Goal: Information Seeking & Learning: Learn about a topic

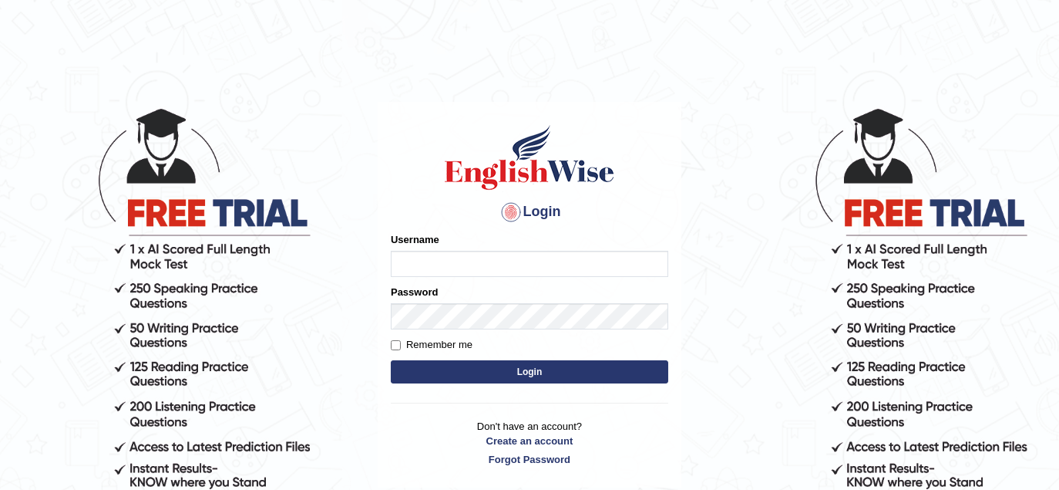
type input "rupali_australia"
click at [520, 372] on button "Login" at bounding box center [530, 371] width 278 height 23
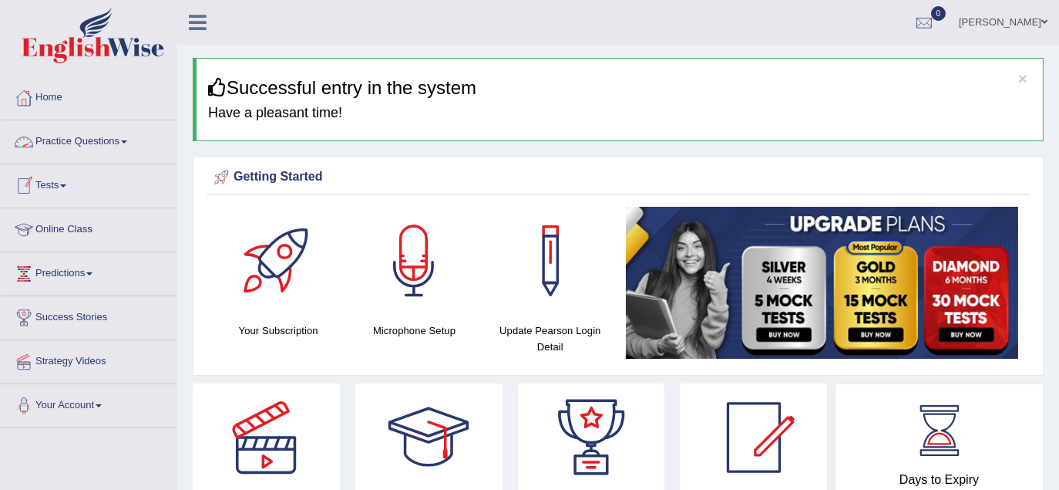
click at [83, 133] on link "Practice Questions" at bounding box center [89, 139] width 176 height 39
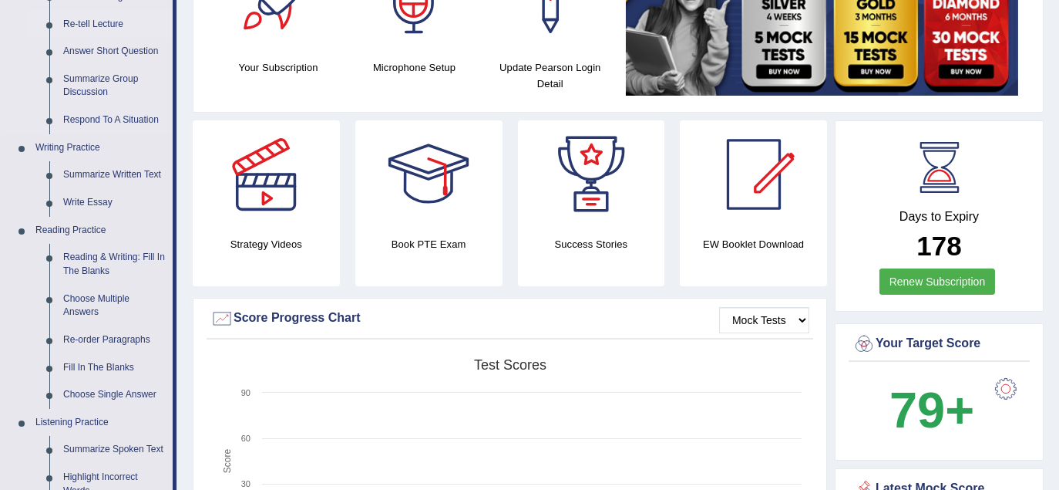
scroll to position [342, 0]
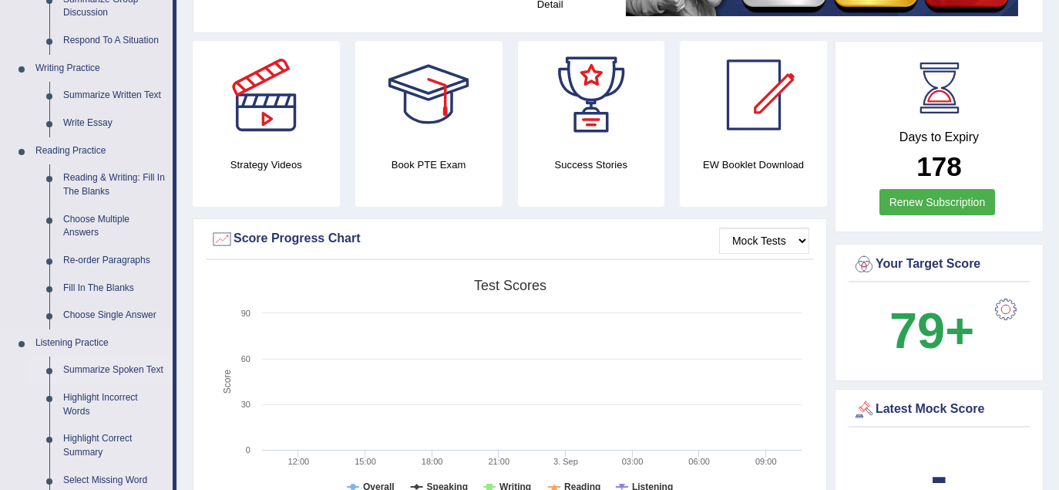
click at [140, 372] on link "Summarize Spoken Text" at bounding box center [114, 370] width 116 height 28
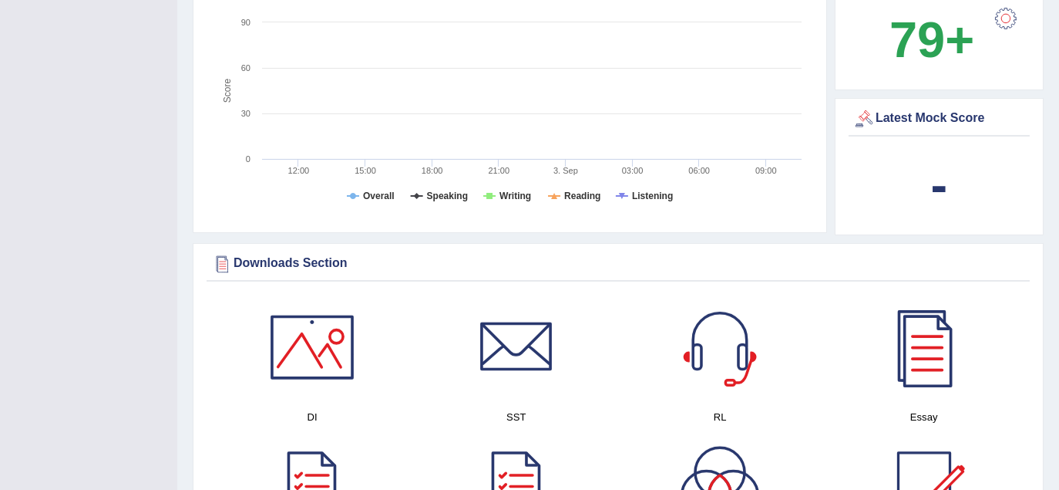
scroll to position [730, 0]
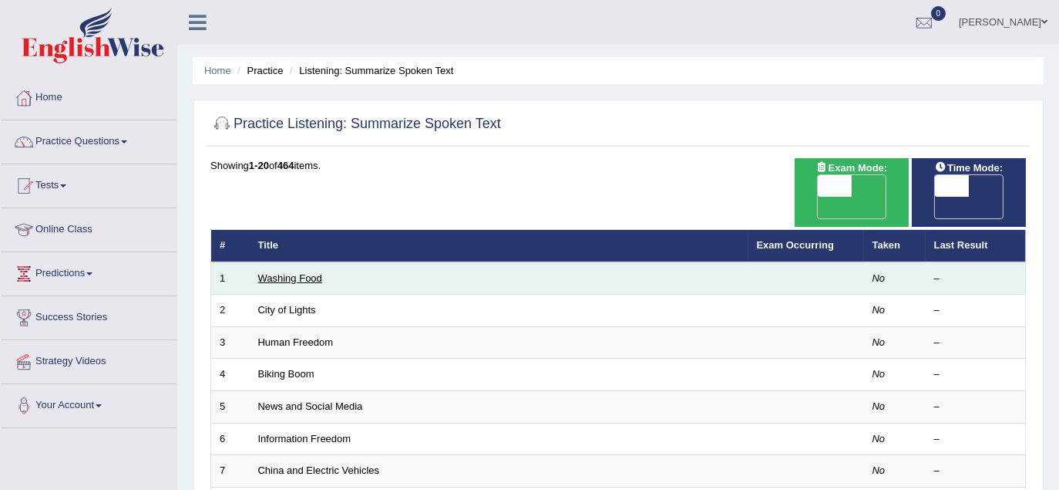
click at [299, 272] on link "Washing Food" at bounding box center [290, 278] width 64 height 12
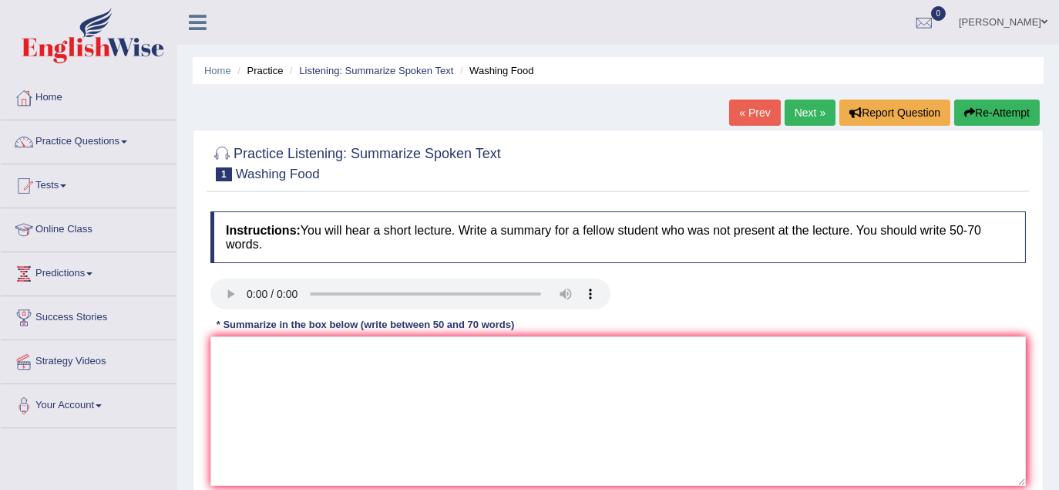
scroll to position [86, 0]
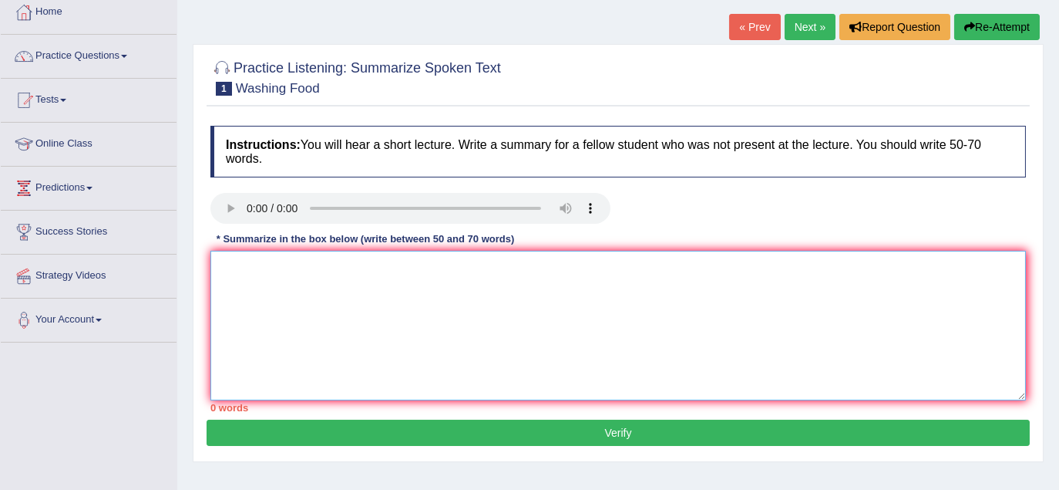
click at [342, 258] on textarea at bounding box center [618, 326] width 816 height 150
click at [443, 330] on textarea at bounding box center [618, 326] width 816 height 150
paste textarea "The speaker provided a comprehensive overview of [main topic], highlighting sev…"
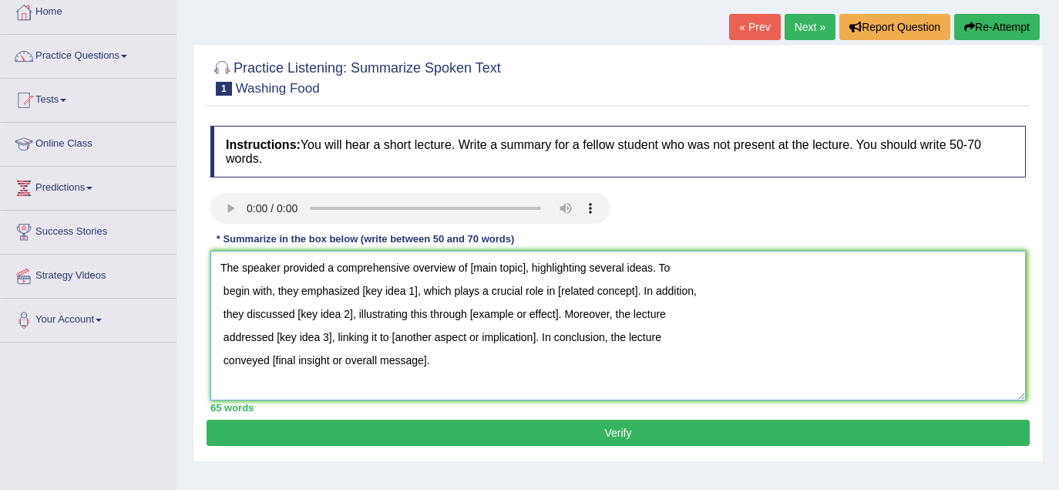
click at [526, 266] on textarea "The speaker provided a comprehensive overview of [main topic], highlighting sev…" at bounding box center [618, 326] width 816 height 150
click at [700, 264] on textarea "The speaker provided a comprehensive overview of food safety, highlighting seve…" at bounding box center [618, 326] width 816 height 150
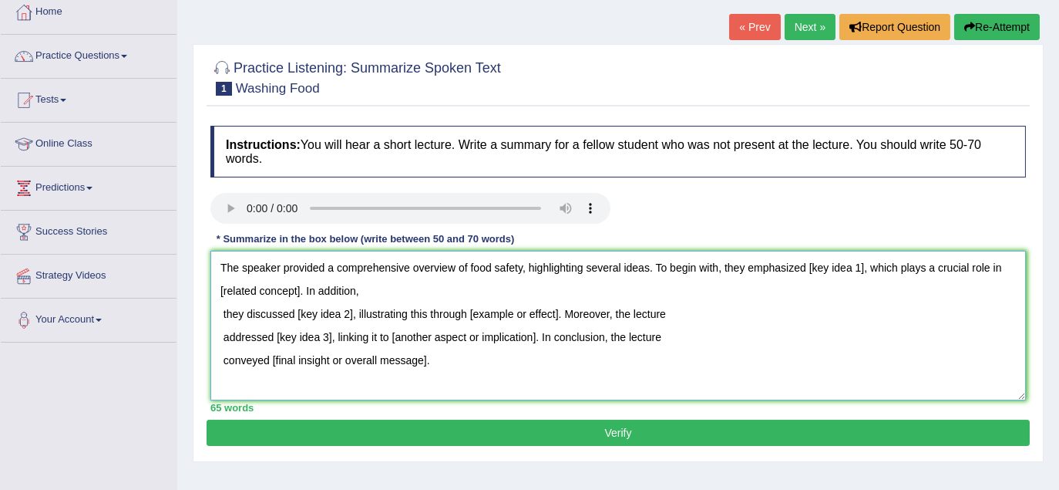
click at [863, 270] on textarea "The speaker provided a comprehensive overview of food safety, highlighting seve…" at bounding box center [618, 326] width 816 height 150
click at [868, 266] on textarea "The speaker provided a comprehensive overview of food safety, highlighting seve…" at bounding box center [618, 326] width 816 height 150
click at [308, 291] on textarea "The speaker provided a comprehensive overview of food safety, highlighting seve…" at bounding box center [618, 326] width 816 height 150
drag, startPoint x: 525, startPoint y: 269, endPoint x: 468, endPoint y: 269, distance: 57.1
click at [468, 269] on textarea "The speaker provided a comprehensive overview of food safety, highlighting seve…" at bounding box center [618, 326] width 816 height 150
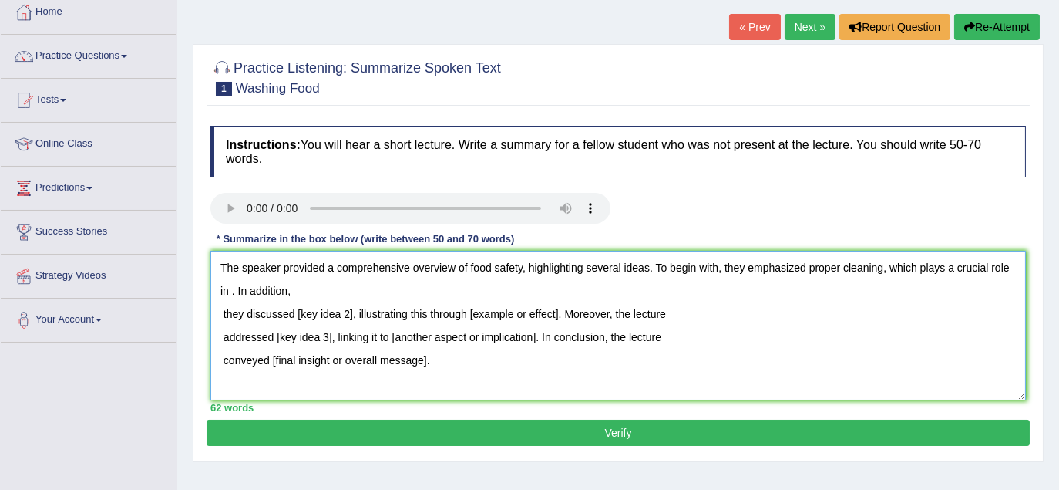
click at [676, 299] on textarea "The speaker provided a comprehensive overview of food safety, highlighting seve…" at bounding box center [618, 326] width 816 height 150
click at [229, 291] on textarea "The speaker provided a comprehensive overview of food safety, highlighting seve…" at bounding box center [618, 326] width 816 height 150
click at [394, 291] on textarea "The speaker provided a comprehensive overview of food safety, highlighting seve…" at bounding box center [618, 326] width 816 height 150
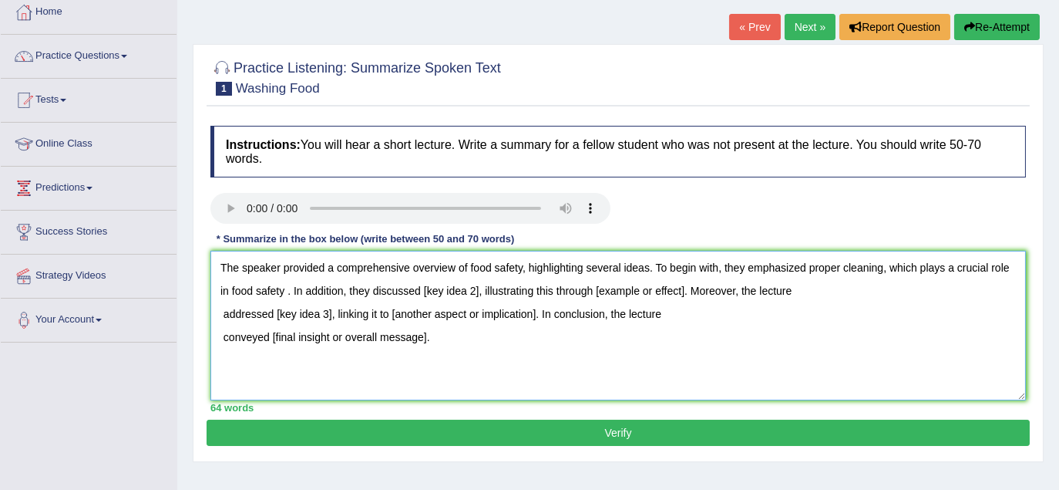
click at [478, 294] on textarea "The speaker provided a comprehensive overview of food safety, highlighting seve…" at bounding box center [618, 326] width 816 height 150
drag, startPoint x: 284, startPoint y: 290, endPoint x: 439, endPoint y: 290, distance: 155.7
click at [439, 290] on textarea "The speaker provided a comprehensive overview of food safety, highlighting seve…" at bounding box center [618, 326] width 816 height 150
click at [352, 362] on textarea "The speaker provided a comprehensive overview of food safety, highlighting seve…" at bounding box center [618, 326] width 816 height 150
click at [629, 290] on textarea "The speaker provided a comprehensive overview of food safety, highlighting seve…" at bounding box center [618, 326] width 816 height 150
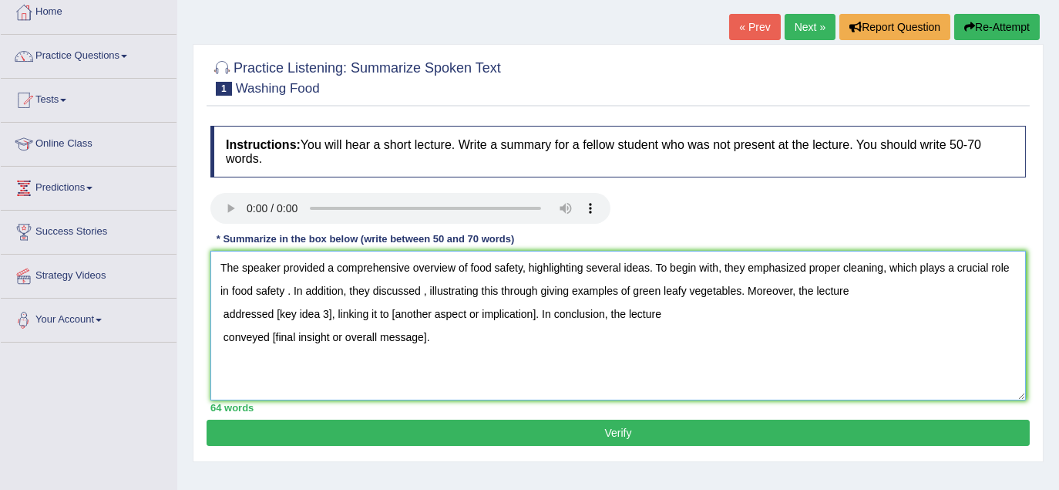
click at [330, 315] on textarea "The speaker provided a comprehensive overview of food safety, highlighting seve…" at bounding box center [618, 326] width 816 height 150
click at [941, 308] on textarea "The speaker provided a comprehensive overview of food safety, highlighting seve…" at bounding box center [618, 326] width 816 height 150
click at [871, 294] on textarea "The speaker provided a comprehensive overview of food safety, highlighting seve…" at bounding box center [618, 326] width 816 height 150
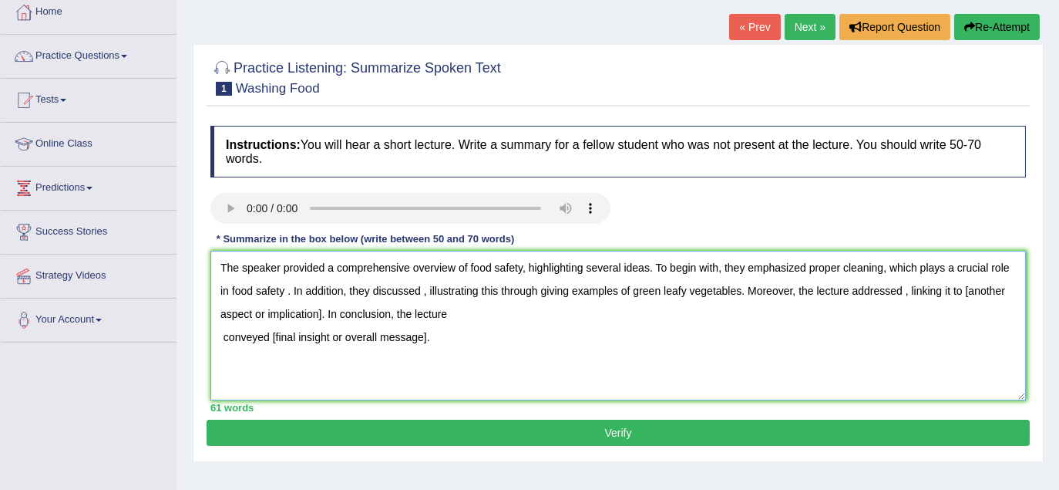
click at [904, 289] on textarea "The speaker provided a comprehensive overview of food safety, highlighting seve…" at bounding box center [618, 326] width 816 height 150
click at [512, 318] on textarea "The speaker provided a comprehensive overview of food safety, highlighting seve…" at bounding box center [618, 326] width 816 height 150
click at [590, 309] on textarea "The speaker provided a comprehensive overview of food safety, highlighting seve…" at bounding box center [618, 326] width 816 height 150
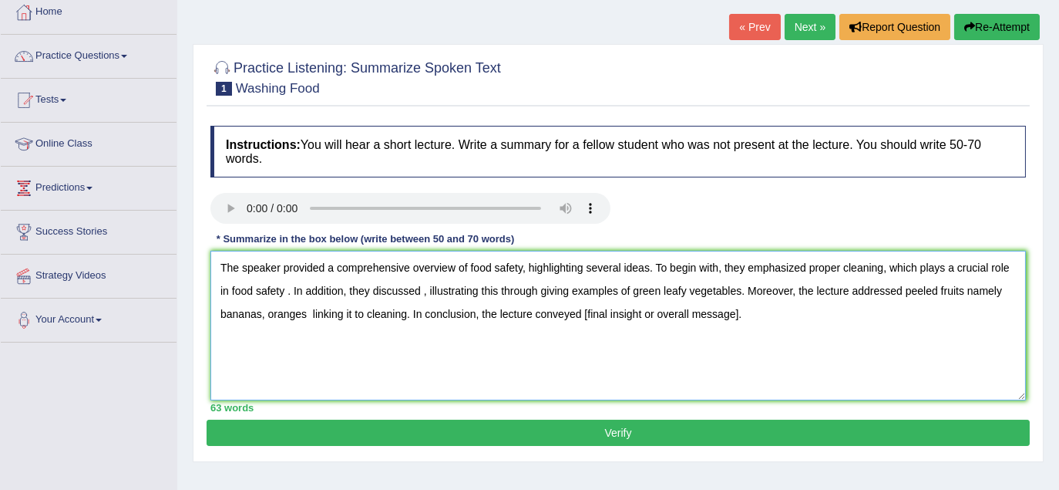
click at [745, 310] on textarea "The speaker provided a comprehensive overview of food safety, highlighting seve…" at bounding box center [618, 326] width 816 height 150
drag, startPoint x: 221, startPoint y: 263, endPoint x: 753, endPoint y: 326, distance: 535.8
click at [753, 326] on textarea "The speaker provided a comprehensive overview of food safety, highlighting seve…" at bounding box center [618, 326] width 816 height 150
click at [887, 264] on textarea "The speaker provided a comprehensive overview of food safety, highlighting seve…" at bounding box center [618, 326] width 816 height 150
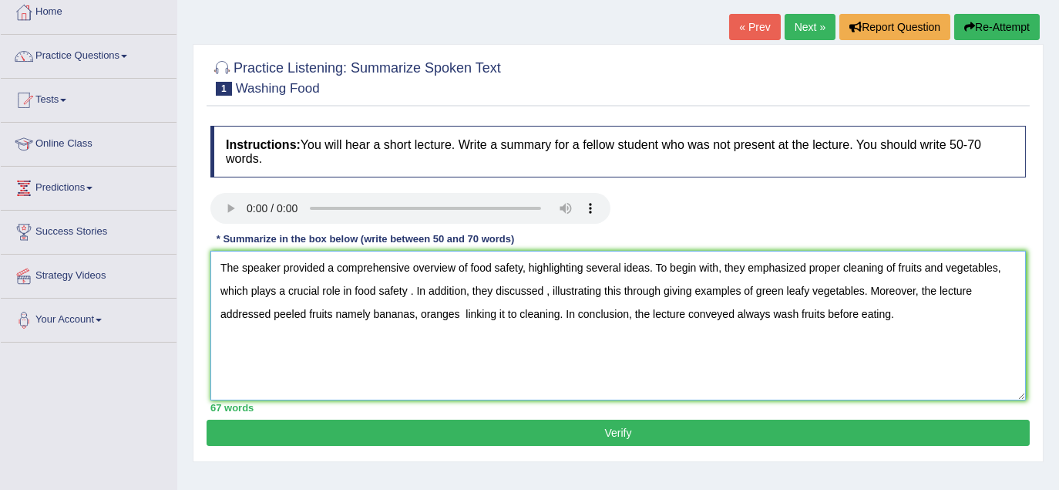
click at [416, 287] on textarea "The speaker provided a comprehensive overview of food safety, highlighting seve…" at bounding box center [618, 326] width 816 height 150
click at [544, 283] on textarea "The speaker provided a comprehensive overview of food safety, highlighting seve…" at bounding box center [618, 326] width 816 height 150
click at [546, 290] on textarea "The speaker provided a comprehensive overview of food safety, highlighting seve…" at bounding box center [618, 326] width 816 height 150
click at [463, 311] on textarea "The speaker provided a comprehensive overview of food safety, highlighting seve…" at bounding box center [618, 326] width 816 height 150
click at [583, 361] on textarea "The speaker provided a comprehensive overview of food safety, highlighting seve…" at bounding box center [618, 326] width 816 height 150
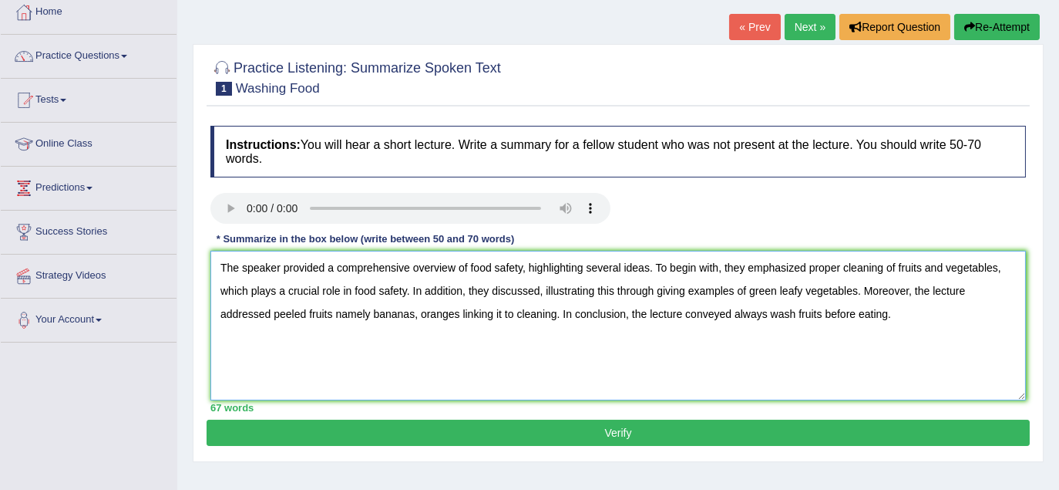
click at [959, 318] on textarea "The speaker provided a comprehensive overview of food safety, highlighting seve…" at bounding box center [618, 326] width 816 height 150
type textarea "The speaker provided a comprehensive overview of food safety, highlighting seve…"
click at [632, 428] on button "Verify" at bounding box center [618, 432] width 823 height 26
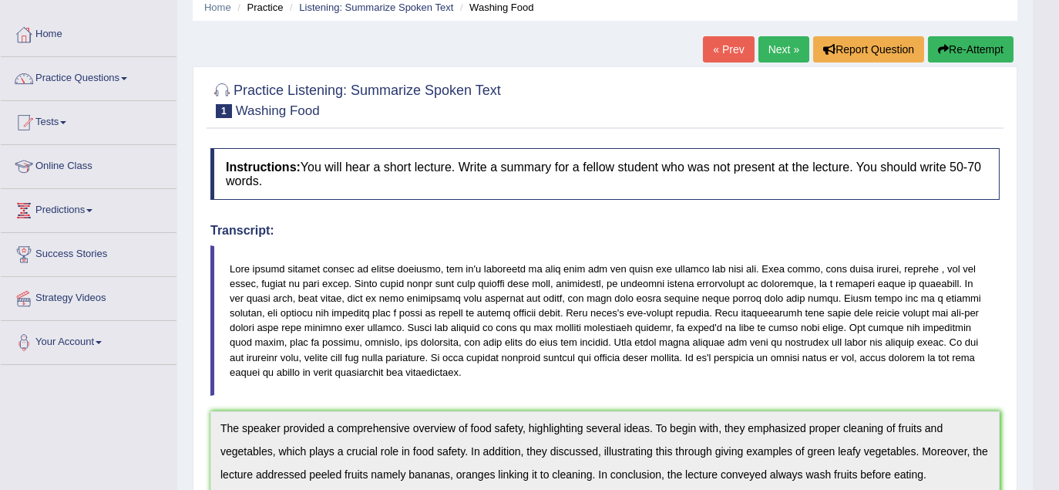
scroll to position [0, 0]
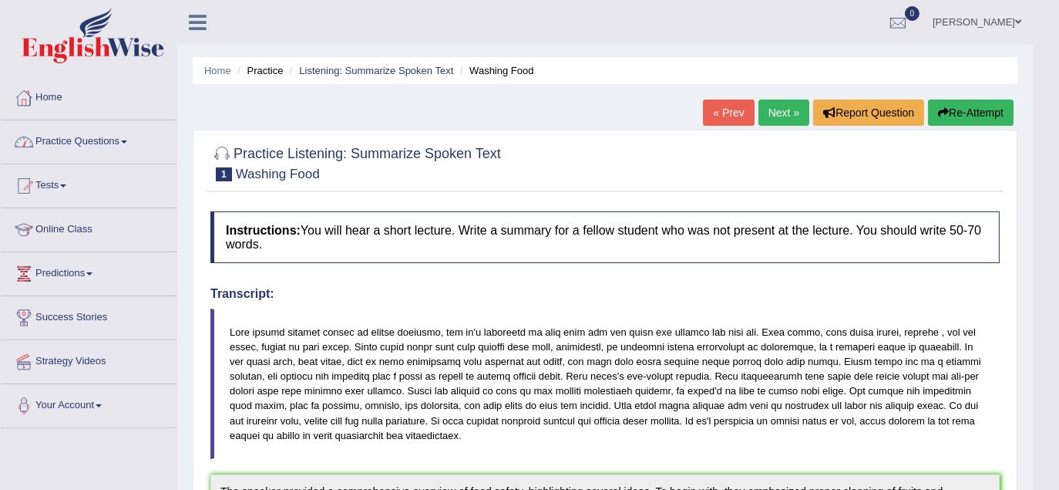
click at [76, 150] on link "Practice Questions" at bounding box center [89, 139] width 176 height 39
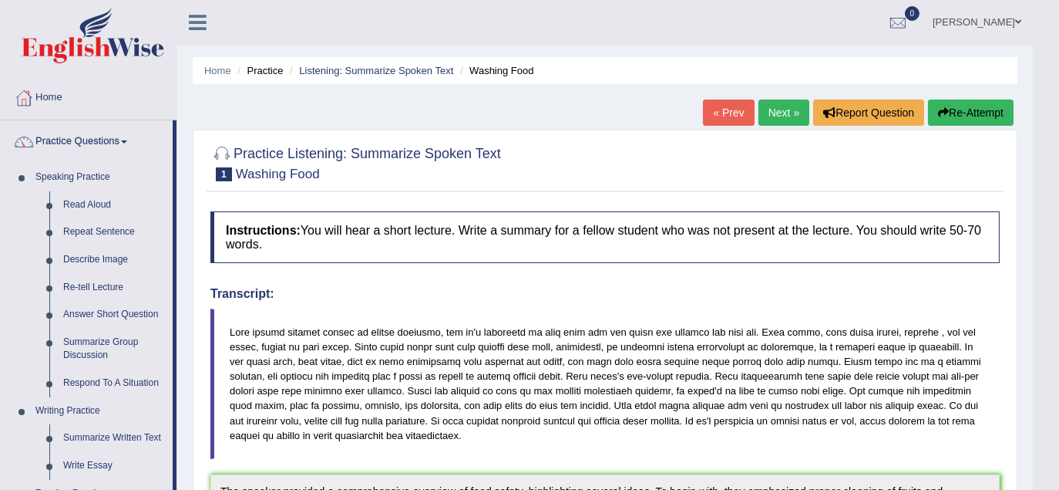
click at [764, 116] on link "Next »" at bounding box center [784, 112] width 51 height 26
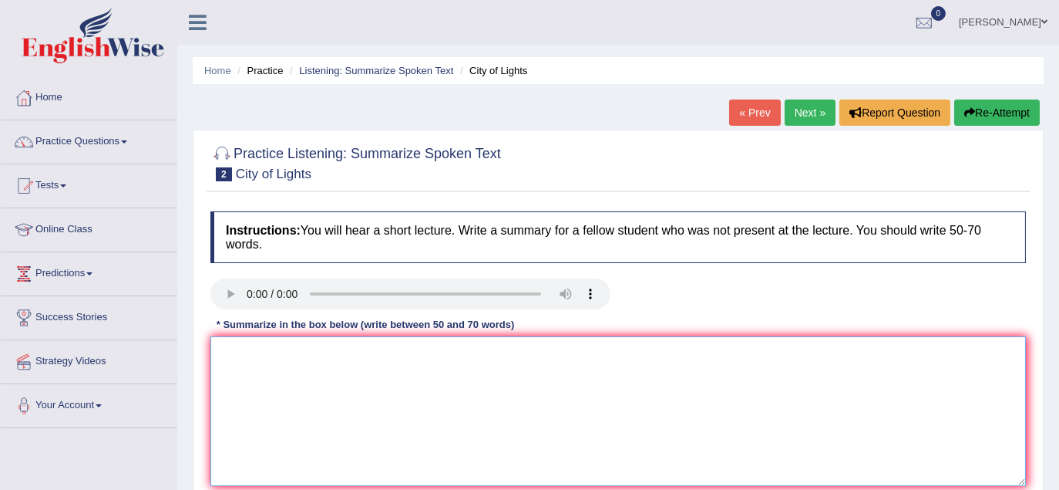
click at [453, 433] on textarea at bounding box center [618, 411] width 816 height 150
paste textarea "The speaker provided a comprehensive overview of [main topic], highlighting sev…"
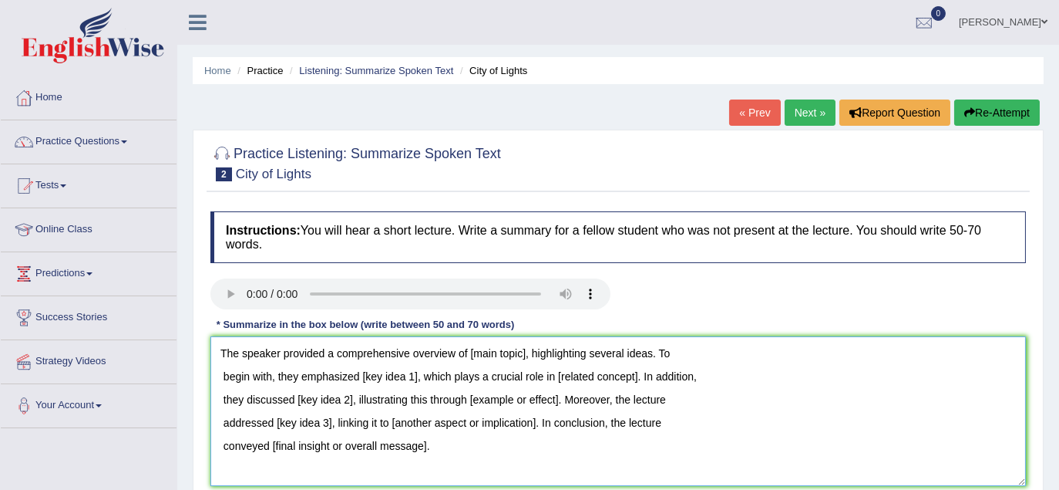
click at [689, 353] on textarea "The speaker provided a comprehensive overview of [main topic], highlighting sev…" at bounding box center [618, 411] width 816 height 150
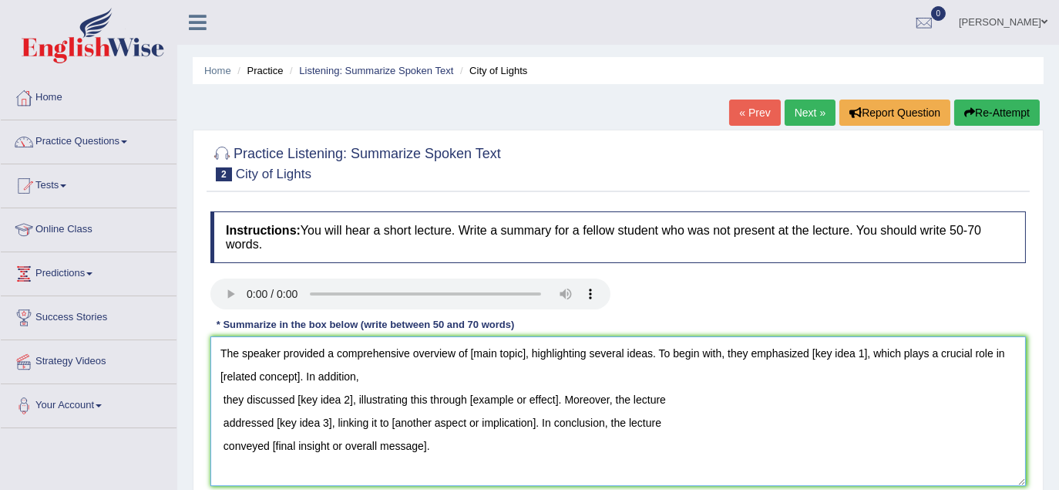
click at [443, 372] on textarea "The speaker provided a comprehensive overview of [main topic], highlighting sev…" at bounding box center [618, 411] width 816 height 150
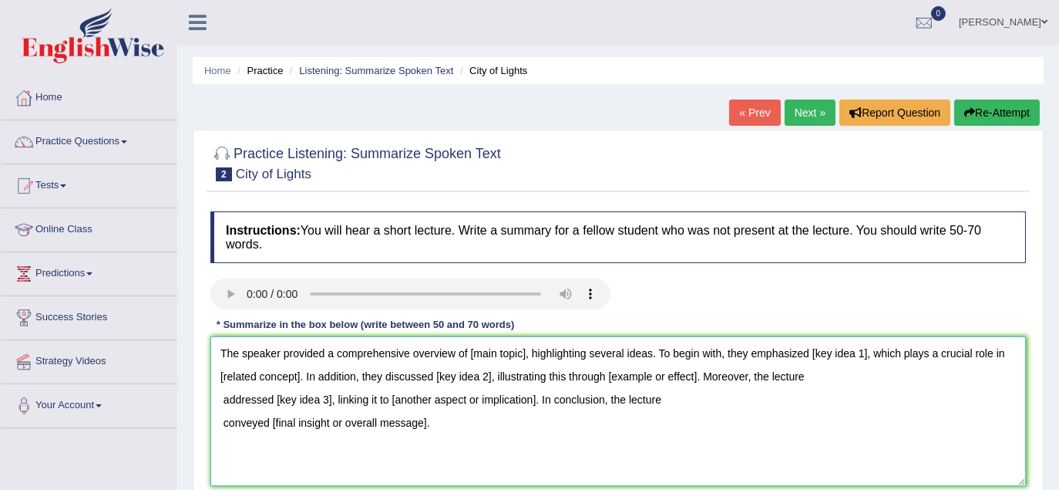
click at [844, 382] on textarea "The speaker provided a comprehensive overview of [main topic], highlighting sev…" at bounding box center [618, 411] width 816 height 150
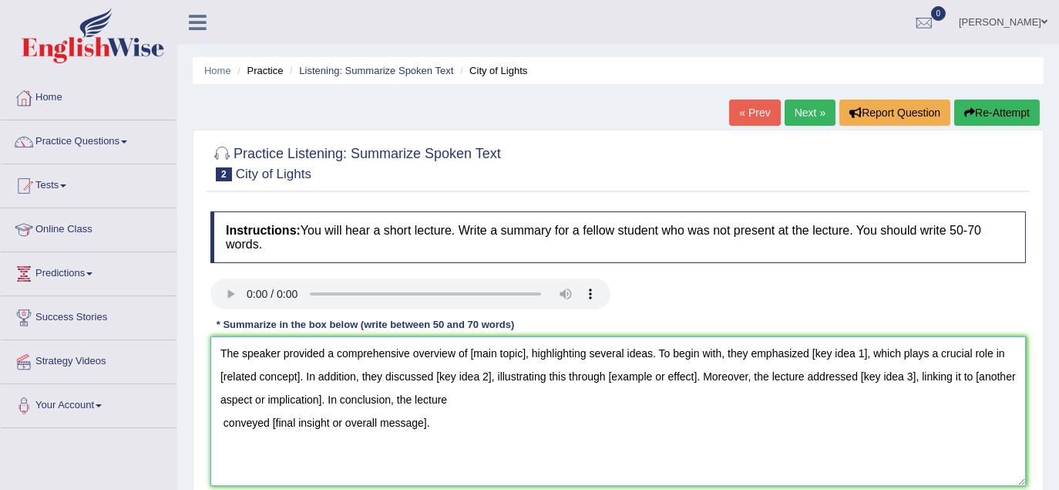
click at [466, 403] on textarea "The speaker provided a comprehensive overview of [main topic], highlighting sev…" at bounding box center [618, 411] width 816 height 150
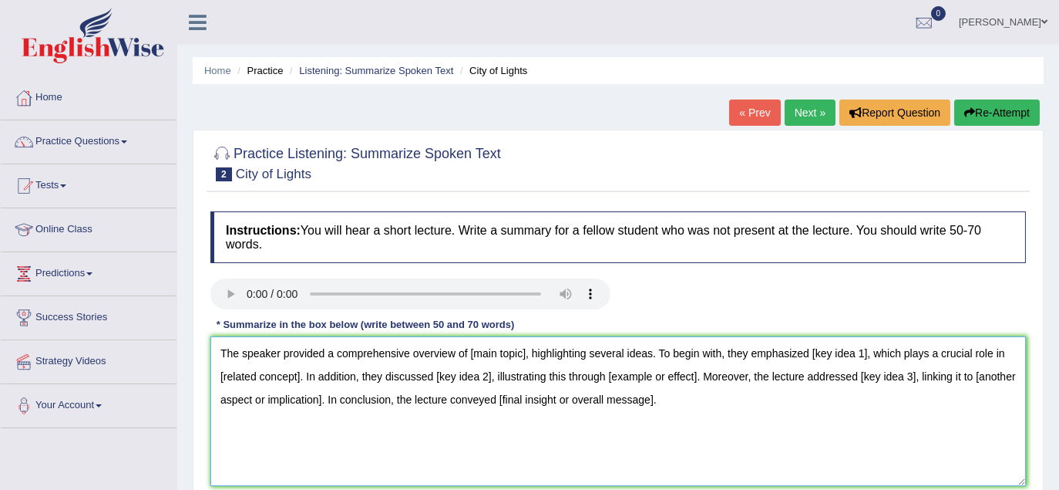
drag, startPoint x: 528, startPoint y: 352, endPoint x: 473, endPoint y: 346, distance: 55.9
click at [473, 346] on textarea "The speaker provided a comprehensive overview of [main topic], highlighting sev…" at bounding box center [618, 411] width 816 height 150
drag, startPoint x: 526, startPoint y: 355, endPoint x: 571, endPoint y: 408, distance: 69.4
click at [526, 355] on textarea "The speaker provided a comprehensive overview of [main topic], highlighting sev…" at bounding box center [618, 411] width 816 height 150
click at [872, 351] on textarea "The speaker provided a comprehensive overview of city festival, highlighting se…" at bounding box center [618, 411] width 816 height 150
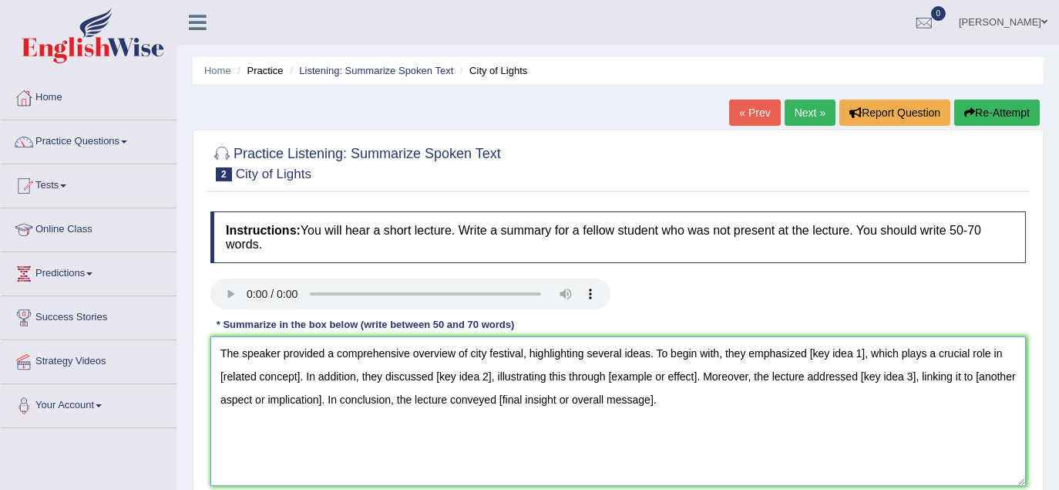
click at [870, 357] on textarea "The speaker provided a comprehensive overview of city festival, highlighting se…" at bounding box center [618, 411] width 816 height 150
click at [406, 382] on textarea "The speaker provided a comprehensive overview of city festival, highlighting se…" at bounding box center [618, 411] width 816 height 150
drag, startPoint x: 589, startPoint y: 379, endPoint x: 535, endPoint y: 381, distance: 54.0
click at [535, 381] on textarea "The speaker provided a comprehensive overview of city festival, highlighting se…" at bounding box center [618, 411] width 816 height 150
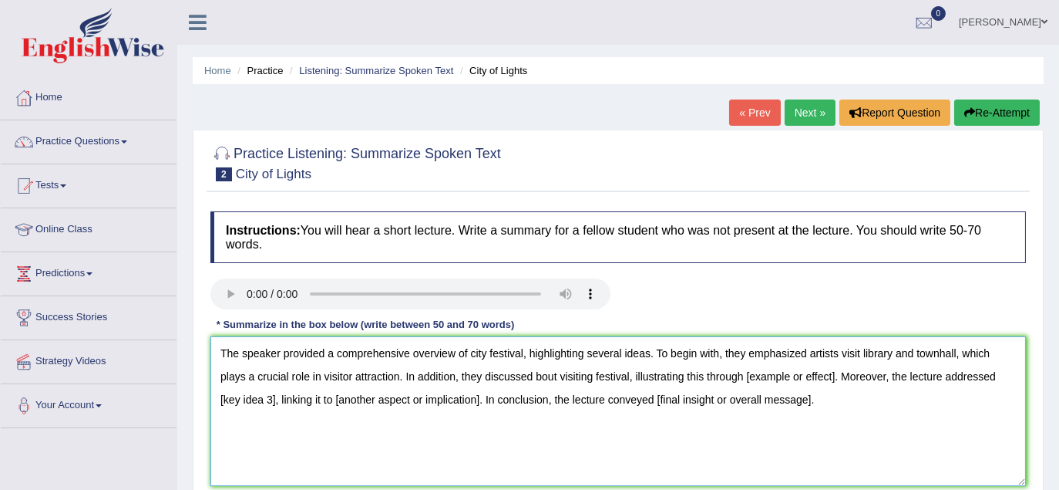
click at [834, 378] on textarea "The speaker provided a comprehensive overview of city festival, highlighting se…" at bounding box center [618, 411] width 816 height 150
drag, startPoint x: 537, startPoint y: 372, endPoint x: 547, endPoint y: 369, distance: 10.3
click at [545, 369] on textarea "The speaker provided a comprehensive overview of city festival, highlighting se…" at bounding box center [618, 411] width 816 height 150
click at [547, 369] on textarea "The speaker provided a comprehensive overview of city festival, highlighting se…" at bounding box center [618, 411] width 816 height 150
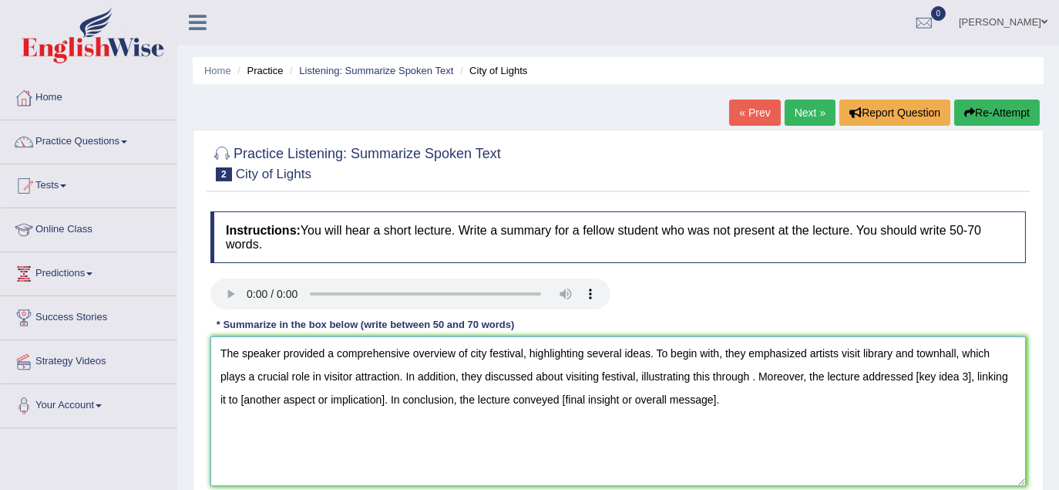
click at [748, 375] on textarea "The speaker provided a comprehensive overview of city festival, highlighting se…" at bounding box center [618, 411] width 816 height 150
click at [749, 380] on textarea "The speaker provided a comprehensive overview of city festival, highlighting se…" at bounding box center [618, 411] width 816 height 150
drag, startPoint x: 359, startPoint y: 401, endPoint x: 407, endPoint y: 410, distance: 49.4
click at [361, 401] on textarea "The speaker provided a comprehensive overview of city festival, highlighting se…" at bounding box center [618, 411] width 816 height 150
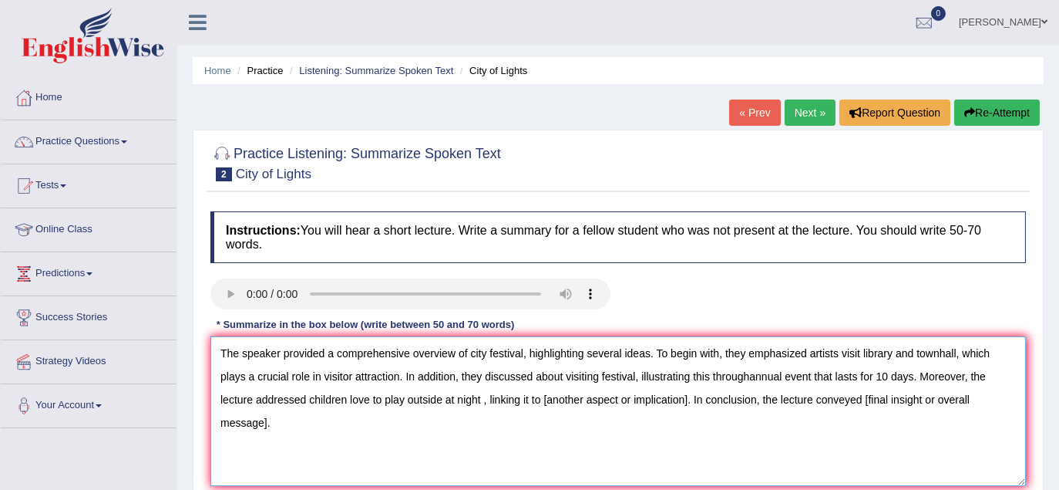
click at [685, 399] on textarea "The speaker provided a comprehensive overview of city festival, highlighting se…" at bounding box center [618, 411] width 816 height 150
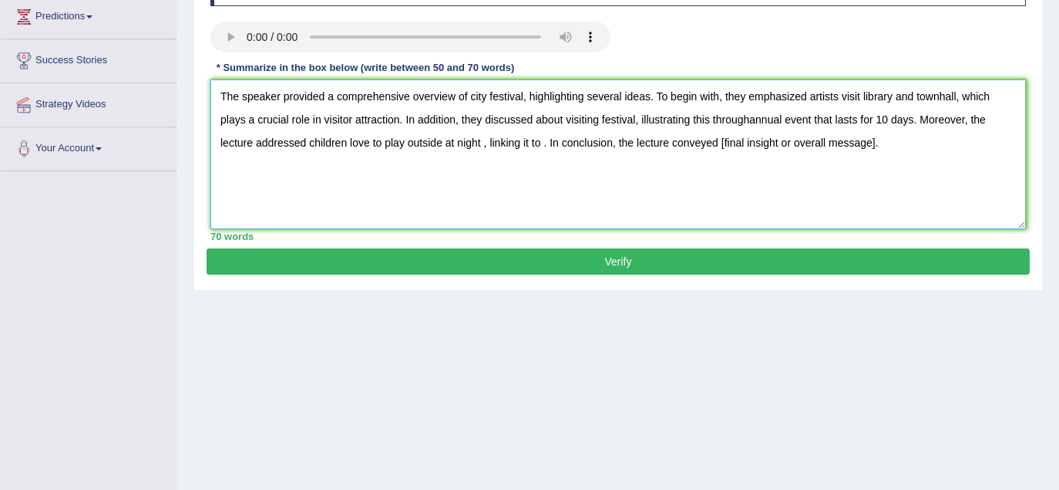
scroll to position [86, 0]
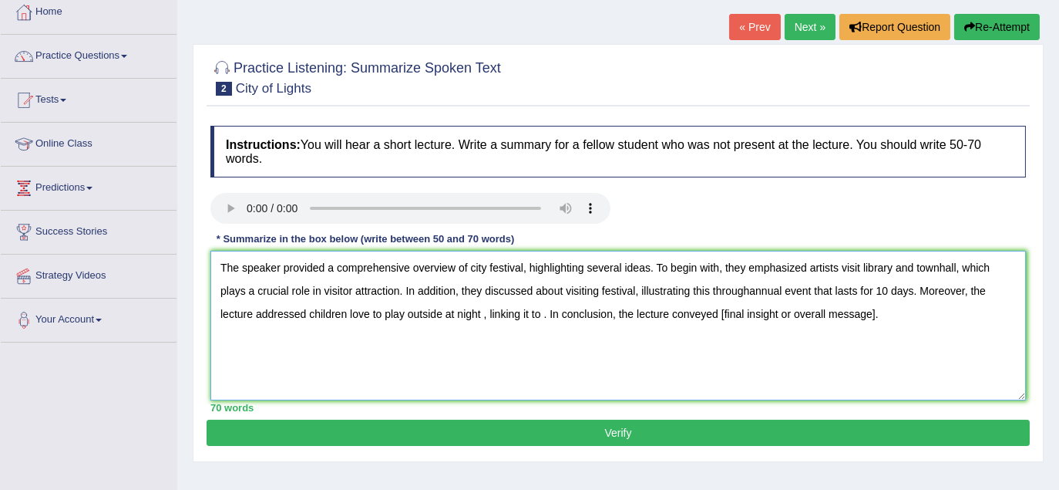
click at [383, 315] on textarea "The speaker provided a comprehensive overview of city festival, highlighting se…" at bounding box center [618, 326] width 816 height 150
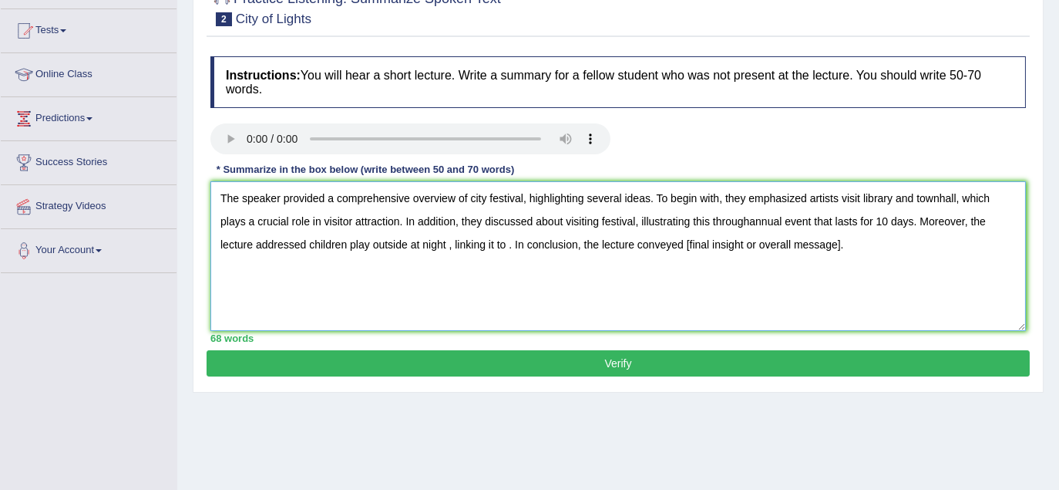
scroll to position [148, 0]
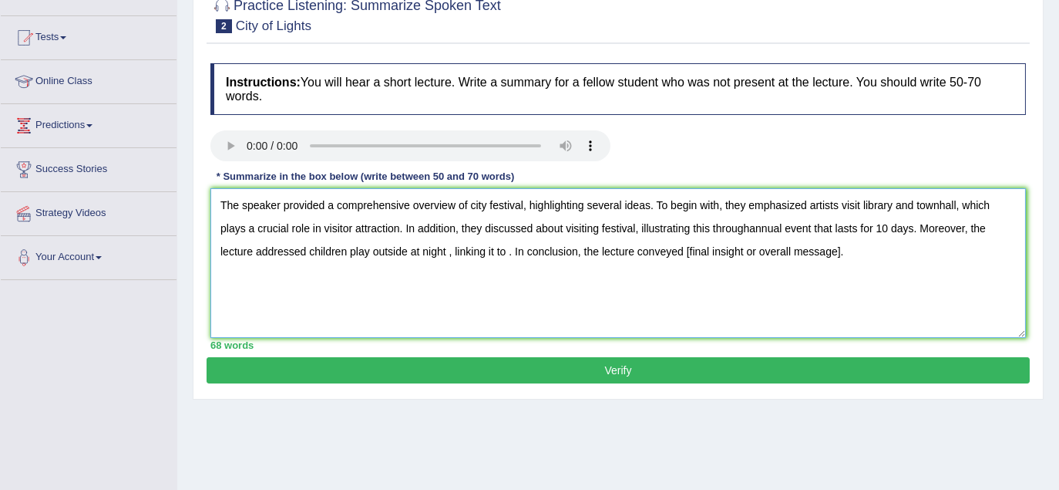
drag, startPoint x: 454, startPoint y: 247, endPoint x: 448, endPoint y: 254, distance: 8.7
click at [449, 253] on textarea "The speaker provided a comprehensive overview of city festival, highlighting se…" at bounding box center [618, 263] width 816 height 150
click at [445, 257] on textarea "The speaker provided a comprehensive overview of city festival, highlighting se…" at bounding box center [618, 263] width 816 height 150
click at [466, 248] on textarea "The speaker provided a comprehensive overview of city festival, highlighting se…" at bounding box center [618, 263] width 816 height 150
click at [864, 256] on textarea "The speaker provided a comprehensive overview of city festival, highlighting se…" at bounding box center [618, 263] width 816 height 150
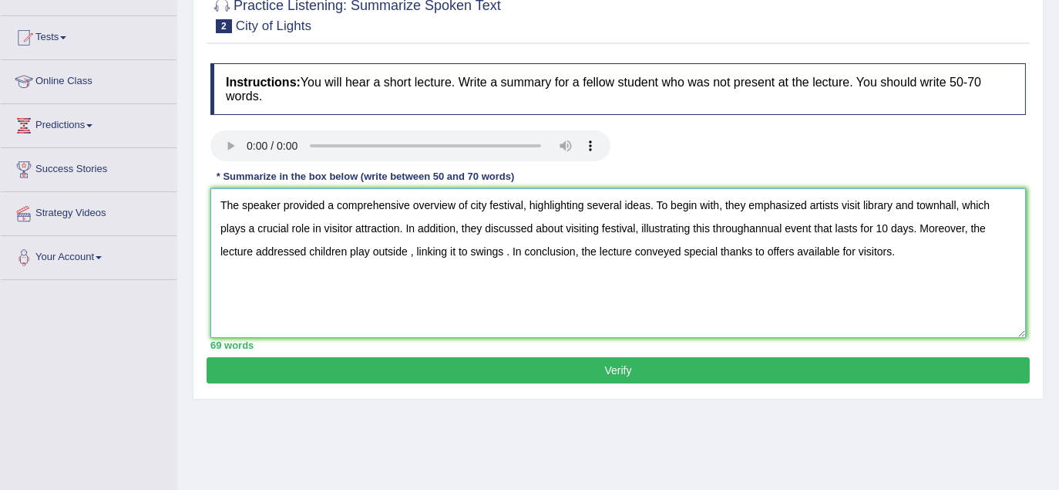
type textarea "The speaker provided a comprehensive overview of city festival, highlighting se…"
click at [537, 359] on button "Verify" at bounding box center [618, 370] width 823 height 26
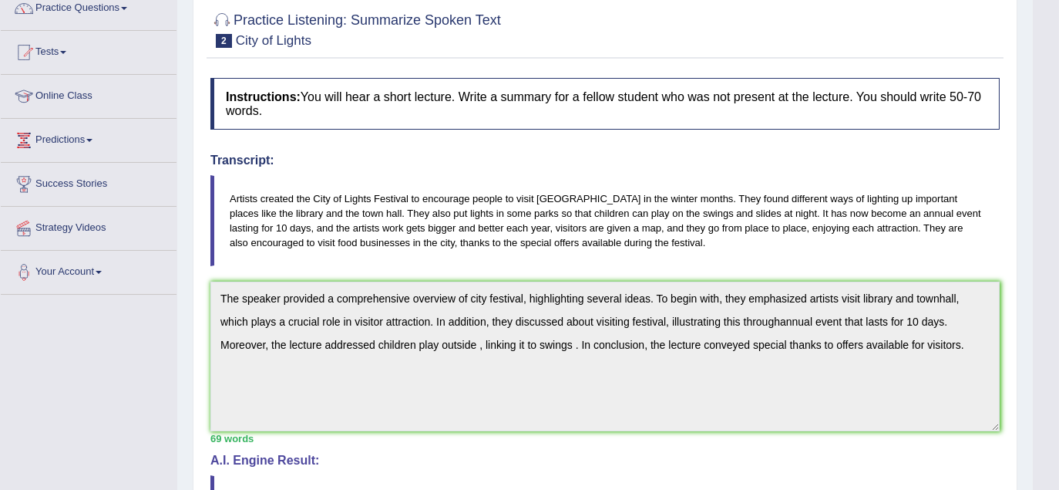
scroll to position [0, 0]
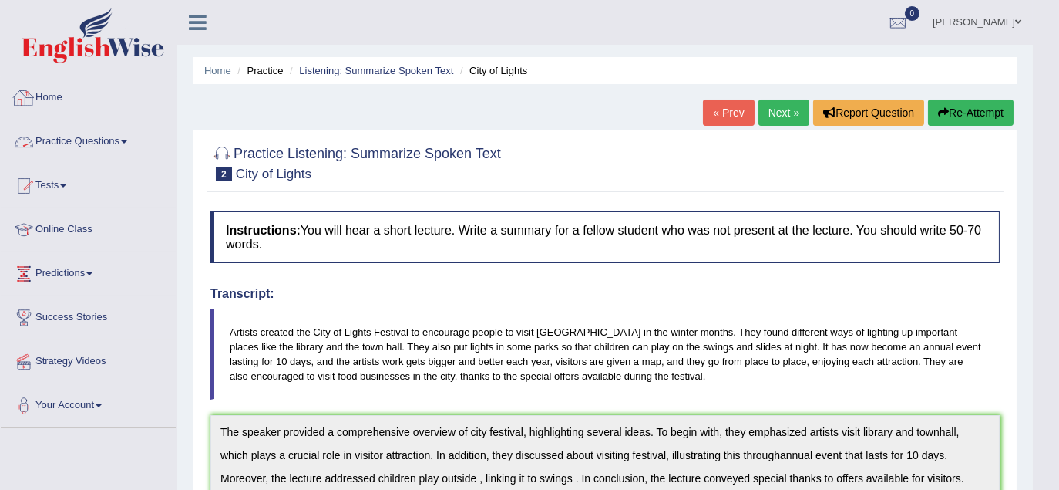
click at [73, 144] on link "Practice Questions" at bounding box center [89, 139] width 176 height 39
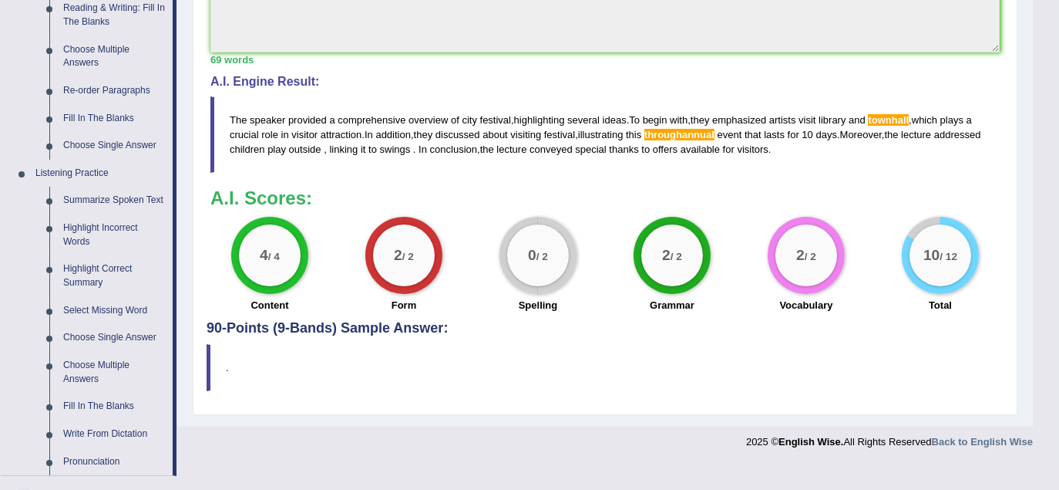
scroll to position [685, 0]
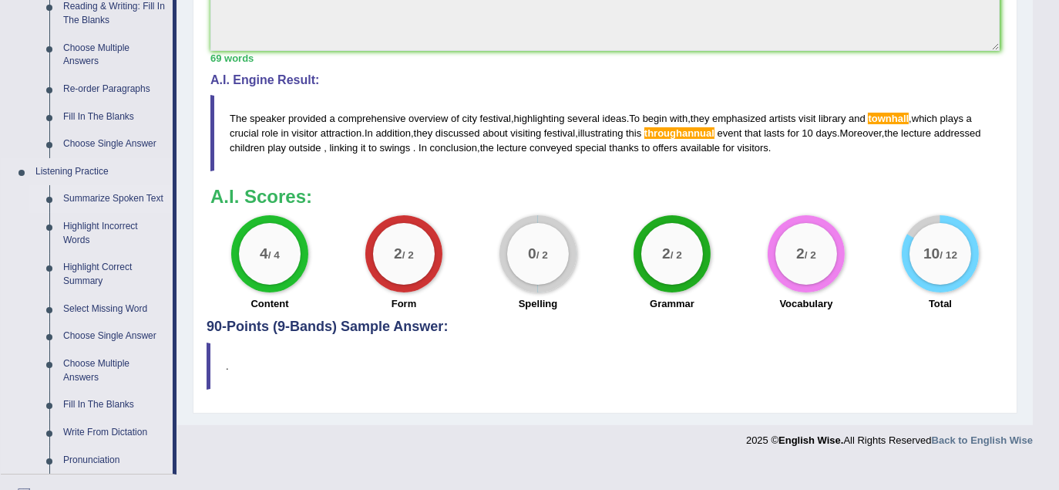
click at [120, 196] on link "Summarize Spoken Text" at bounding box center [114, 199] width 116 height 28
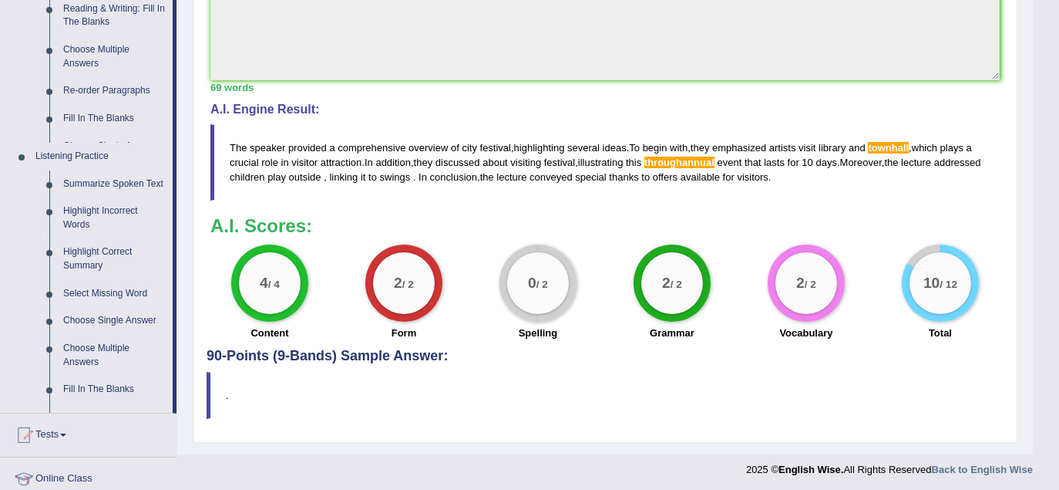
scroll to position [291, 0]
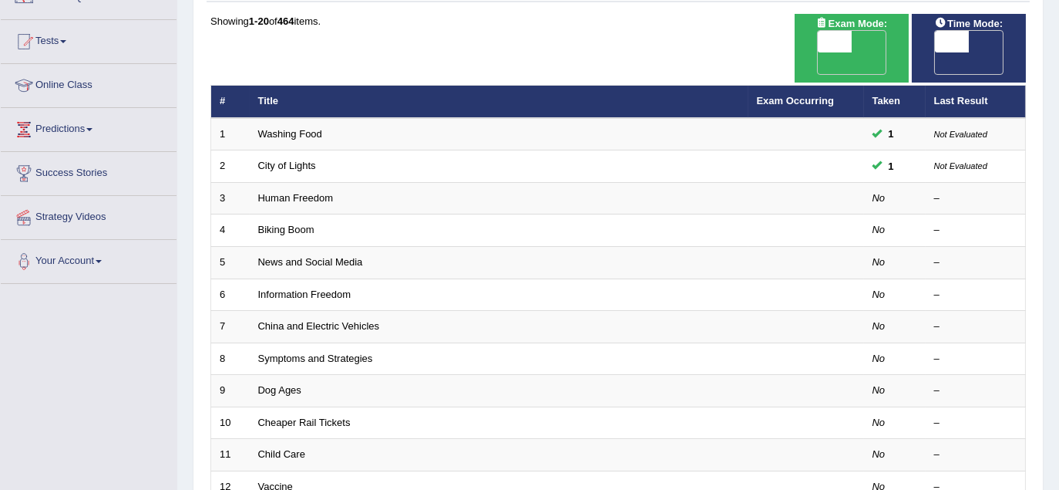
scroll to position [171, 0]
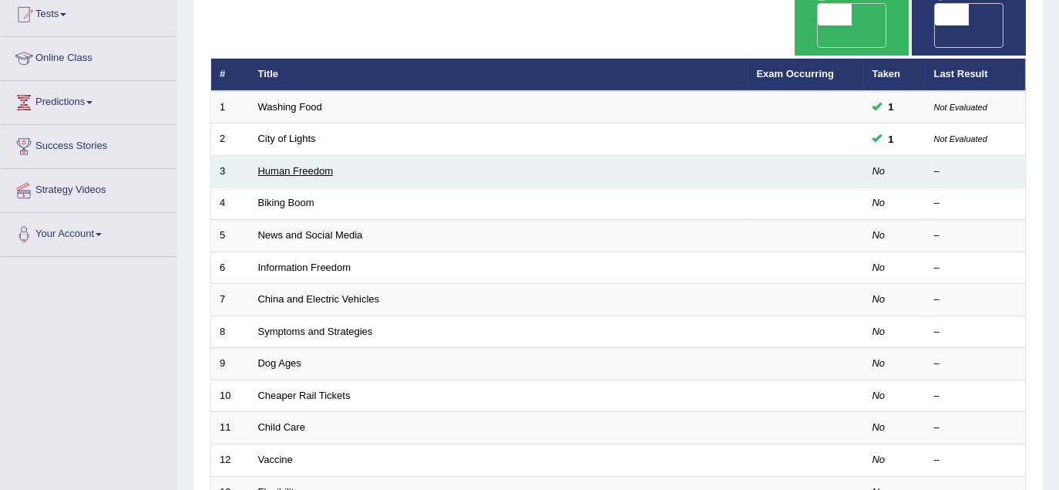
click at [301, 165] on link "Human Freedom" at bounding box center [296, 171] width 76 height 12
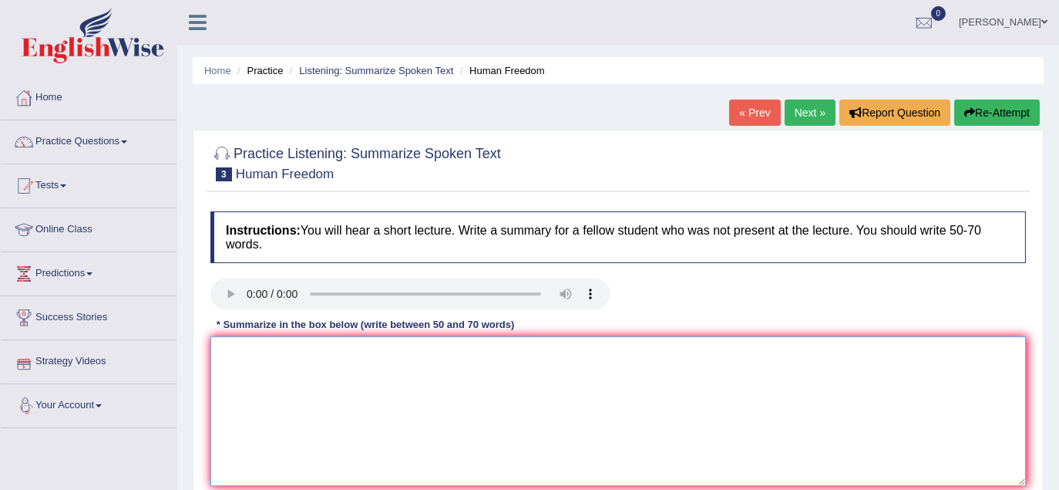
click at [337, 372] on textarea at bounding box center [618, 411] width 816 height 150
click at [324, 357] on textarea "The speaker provided comprehensive" at bounding box center [618, 411] width 816 height 150
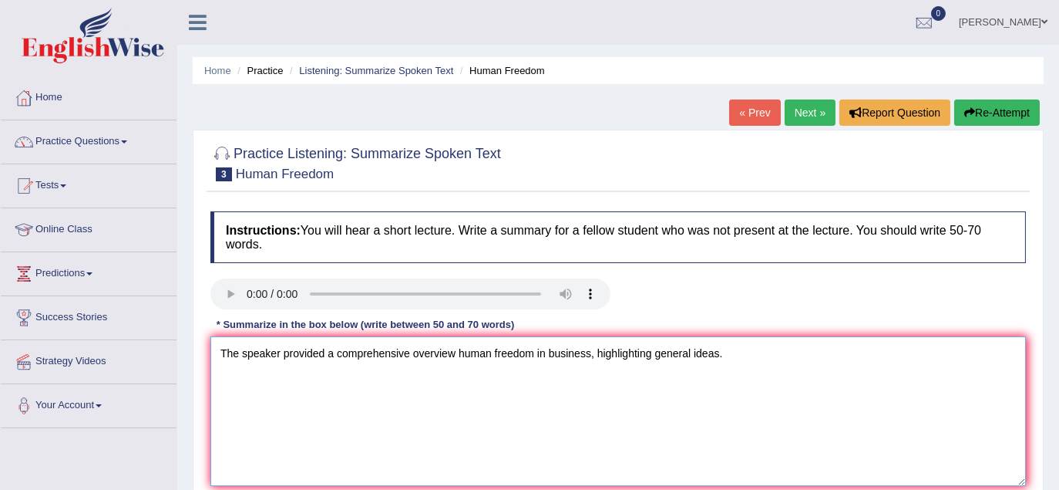
click at [453, 358] on textarea "The speaker provided a comprehensive overview human freedom in business, highli…" at bounding box center [618, 411] width 816 height 150
click at [742, 360] on textarea "The speaker provided a comprehensive overview of human freedom in business, hig…" at bounding box center [618, 411] width 816 height 150
click at [897, 356] on textarea "The speaker provided a comprehensive overview of human freedom in business, hig…" at bounding box center [618, 411] width 816 height 150
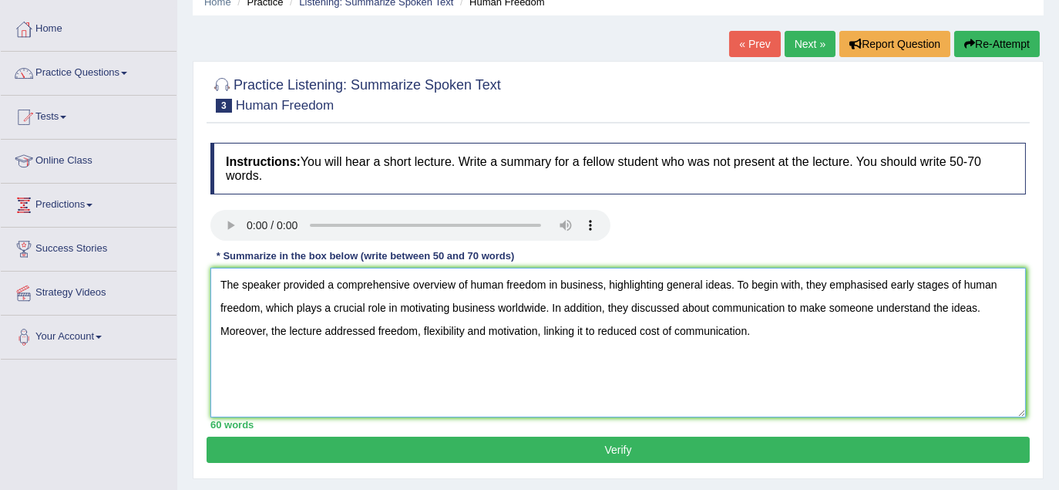
scroll to position [171, 0]
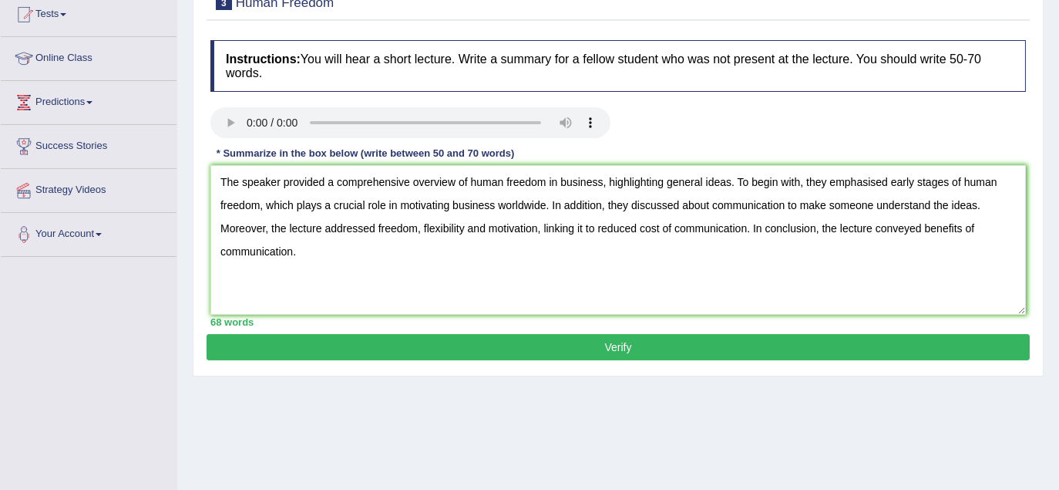
click at [640, 402] on div "Home Practice Listening: Summarize Spoken Text Human Freedom « Prev Next » Repo…" at bounding box center [618, 214] width 882 height 771
click at [365, 218] on textarea "The speaker provided a comprehensive overview of human freedom in business, hig…" at bounding box center [618, 240] width 816 height 150
click at [235, 180] on textarea "The speaker provided a comprehensive overview of human freedom in business, hig…" at bounding box center [618, 240] width 816 height 150
click at [277, 184] on textarea "The speaker provided a comprehensive overview of human freedom in business, hig…" at bounding box center [618, 240] width 816 height 150
click at [327, 184] on textarea "The speaker provided a comprehensive overview of human freedom in business, hig…" at bounding box center [618, 240] width 816 height 150
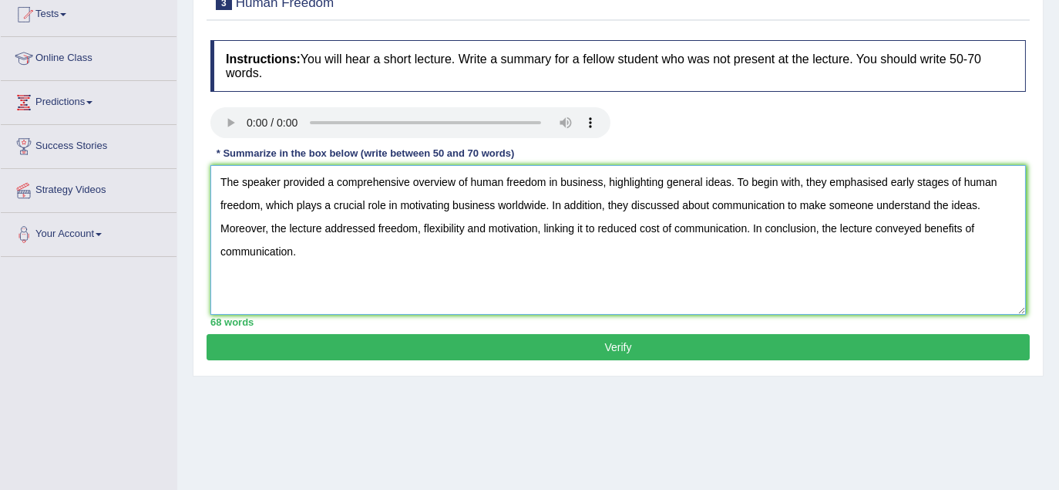
click at [329, 184] on textarea "The speaker provided a comprehensive overview of human freedom in business, hig…" at bounding box center [618, 240] width 816 height 150
click at [343, 262] on textarea "The speaker provideda comprehensive overview of human freedom in business, high…" at bounding box center [618, 240] width 816 height 150
click at [324, 181] on textarea "The speaker provideda comprehensive overview of human freedom in business, high…" at bounding box center [618, 240] width 816 height 150
type textarea "The speaker provided a comprehensive overview of human freedom in business, hig…"
click at [634, 352] on button "Verify" at bounding box center [618, 347] width 823 height 26
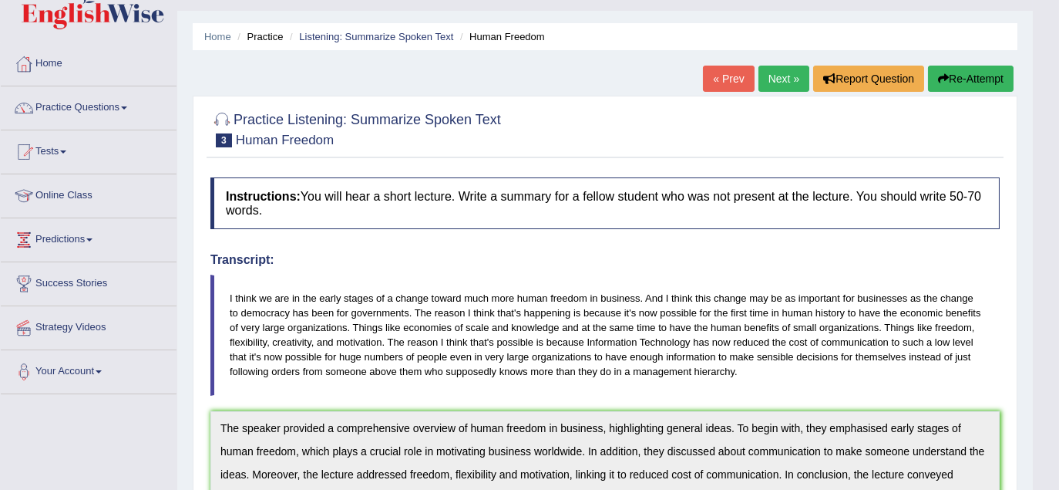
scroll to position [0, 0]
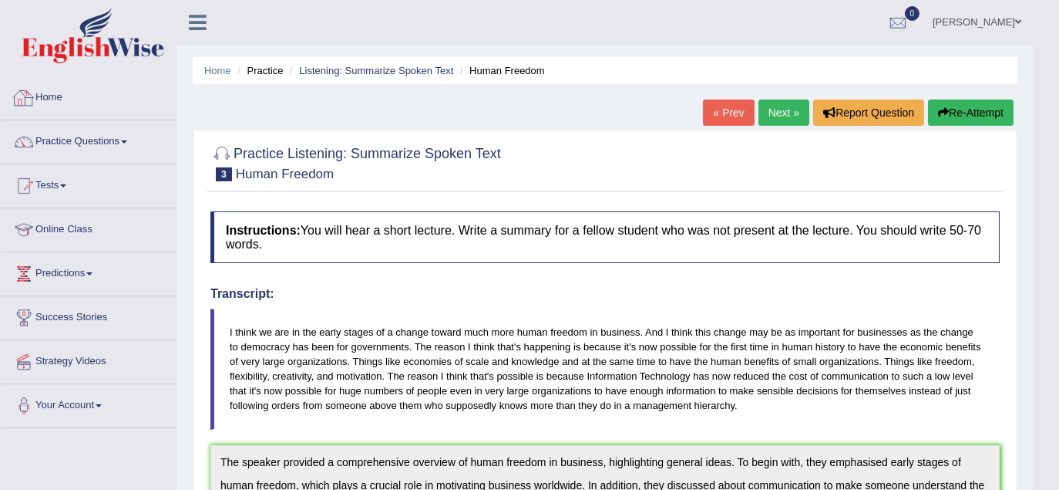
click at [49, 83] on link "Home" at bounding box center [89, 95] width 176 height 39
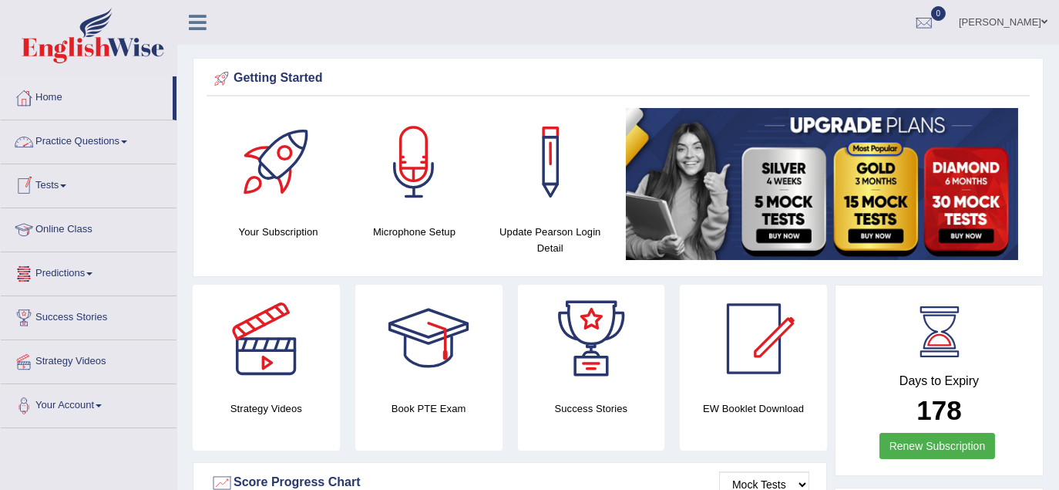
click at [88, 146] on link "Practice Questions" at bounding box center [89, 139] width 176 height 39
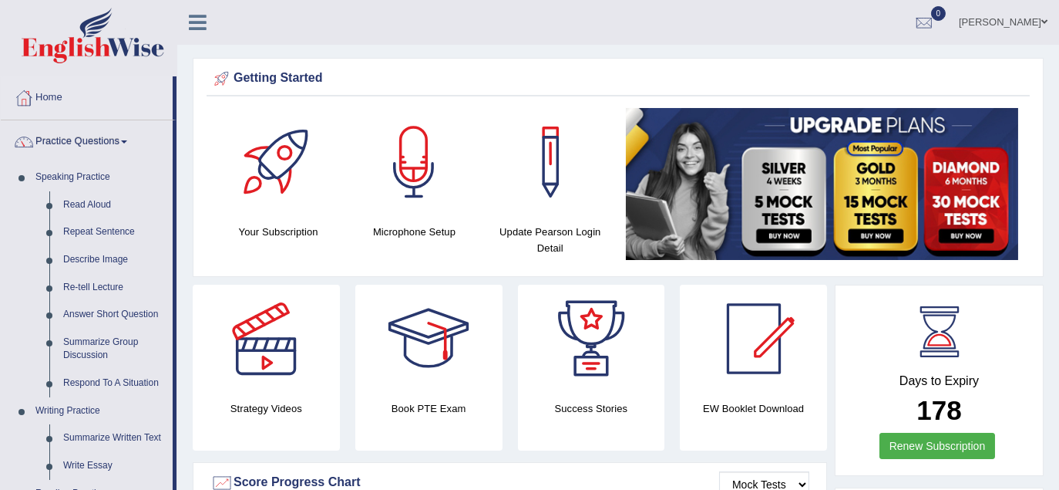
click at [278, 33] on div "Rupali Selly Toggle navigation Username: rupali_australia Access Type: Online S…" at bounding box center [618, 22] width 882 height 45
click at [113, 104] on link "Home" at bounding box center [87, 95] width 172 height 39
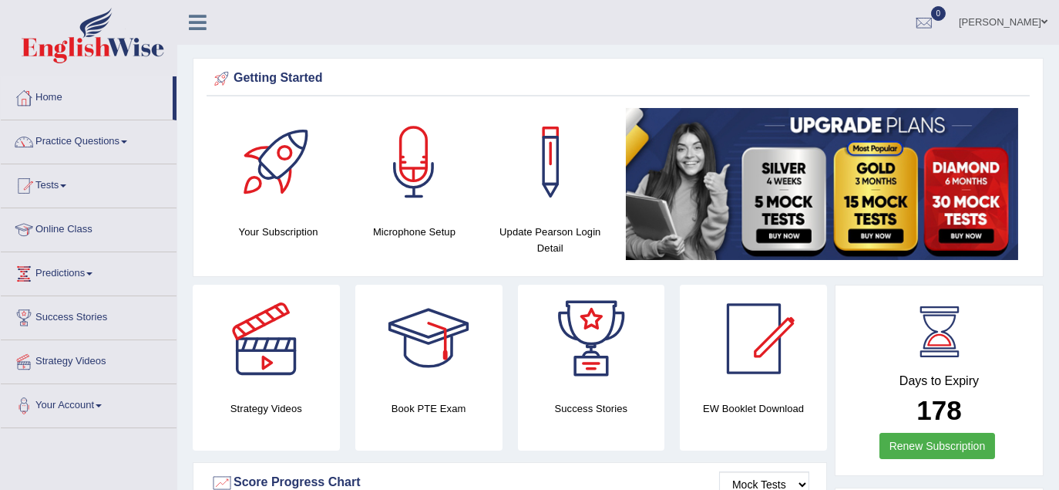
drag, startPoint x: 0, startPoint y: 0, endPoint x: 81, endPoint y: 144, distance: 165.4
click at [81, 144] on link "Practice Questions" at bounding box center [89, 139] width 176 height 39
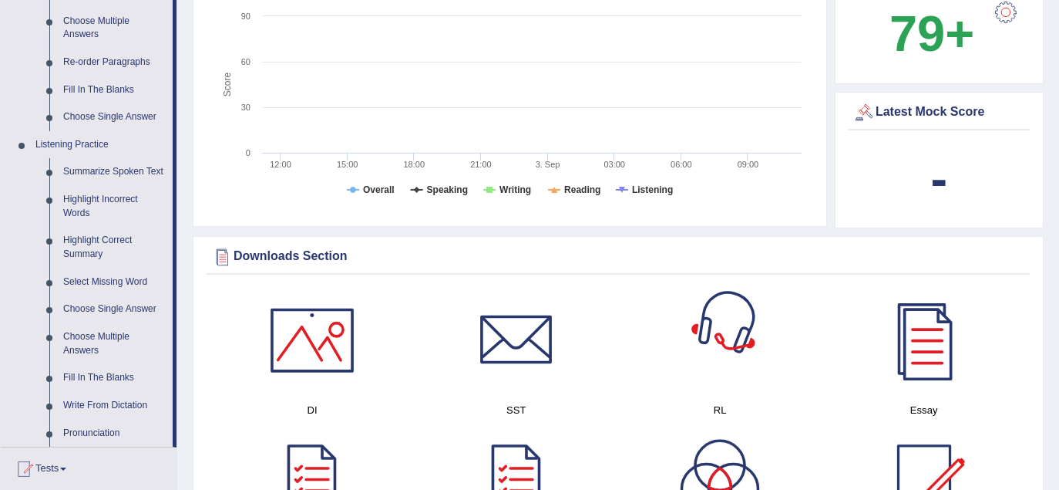
scroll to position [514, 0]
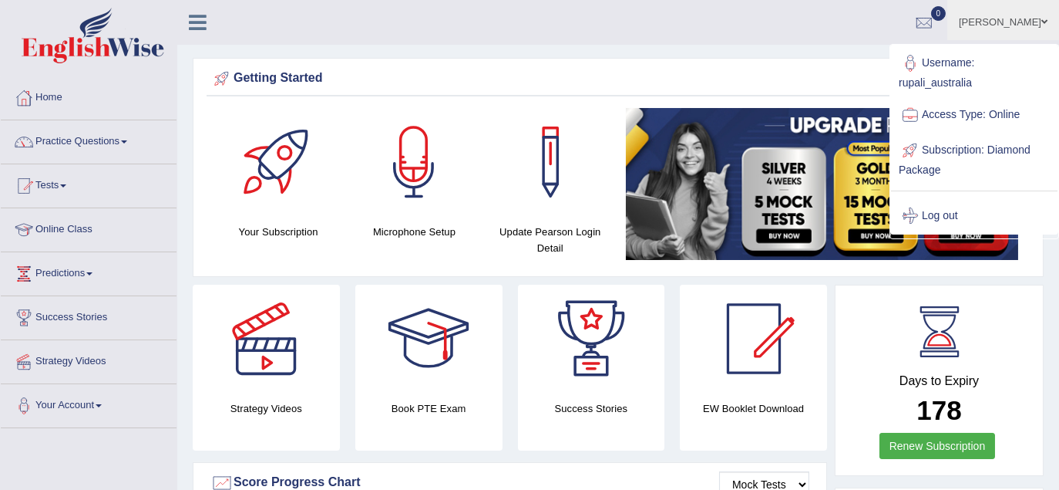
click at [944, 206] on link "Log out" at bounding box center [974, 215] width 167 height 35
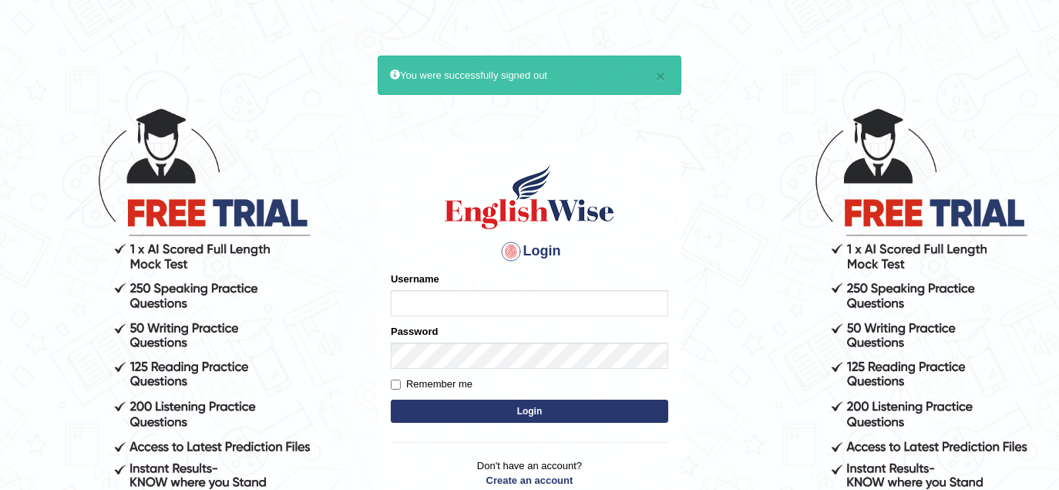
type input "rupali_australia"
click at [563, 285] on div "Username rupali_australia" at bounding box center [530, 293] width 278 height 45
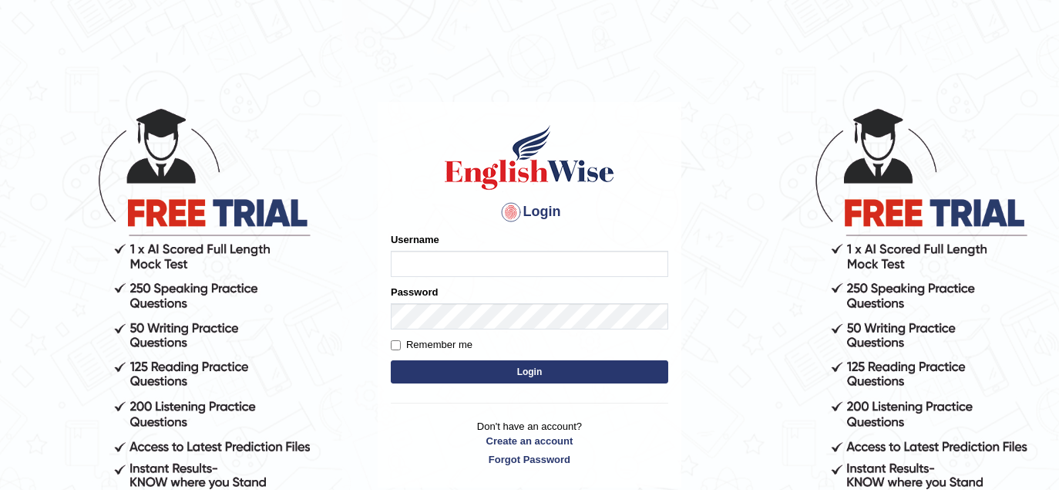
type input "rupali_australia"
click at [514, 270] on input "rupali_australia" at bounding box center [530, 264] width 278 height 26
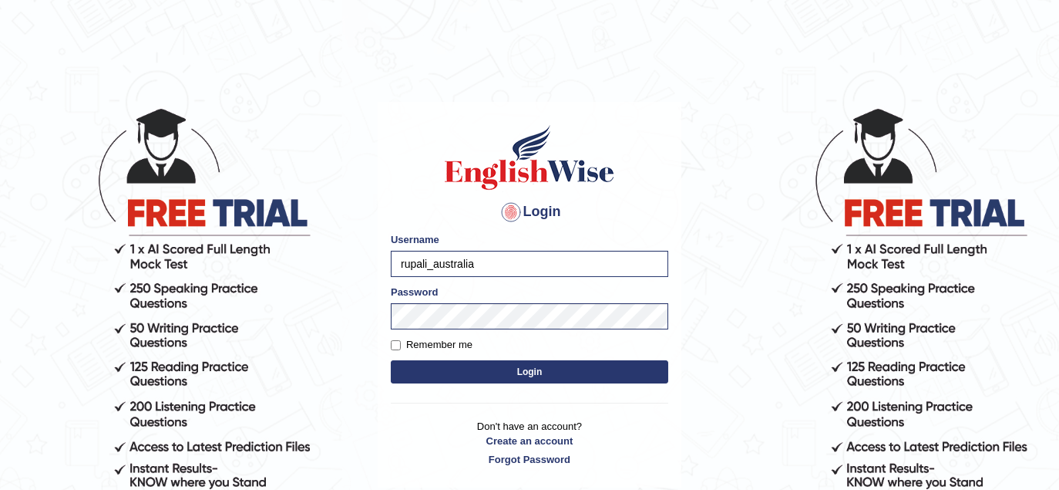
click at [514, 270] on input "rupali_australia" at bounding box center [530, 264] width 278 height 26
click at [544, 375] on button "Login" at bounding box center [530, 371] width 278 height 23
